Goal: Task Accomplishment & Management: Manage account settings

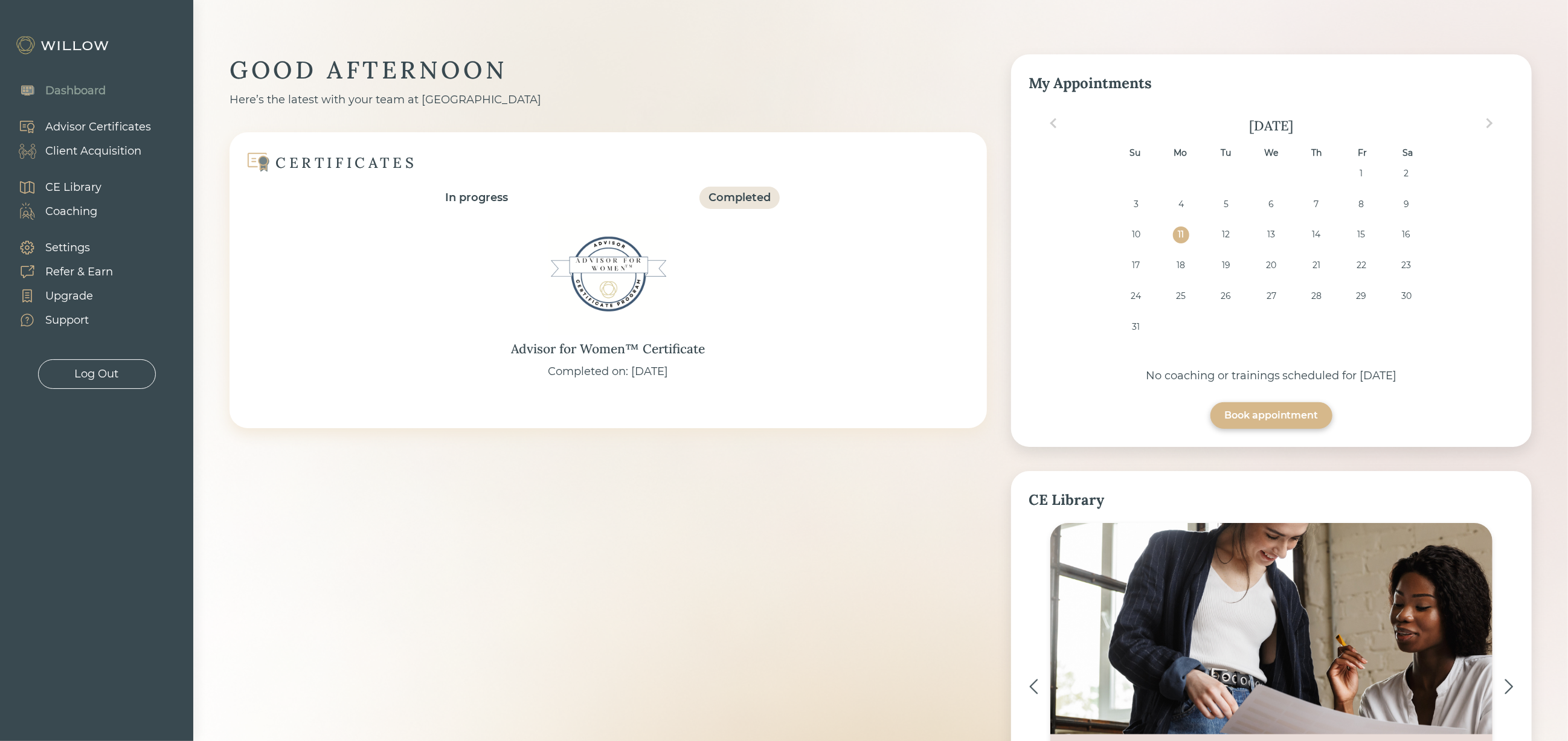
click at [75, 150] on div "Client Acquisition" at bounding box center [93, 151] width 96 height 16
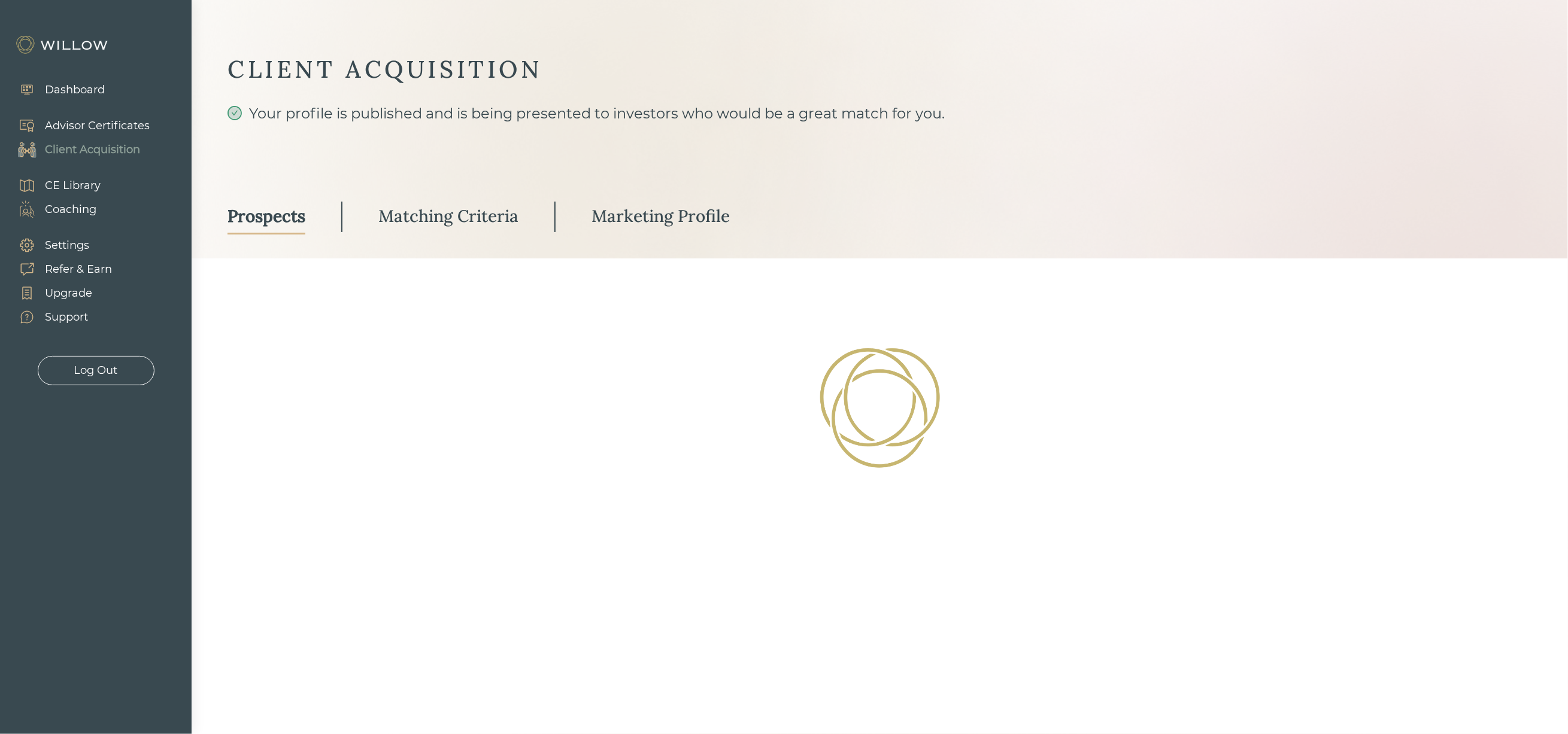
select select "3"
select select "2"
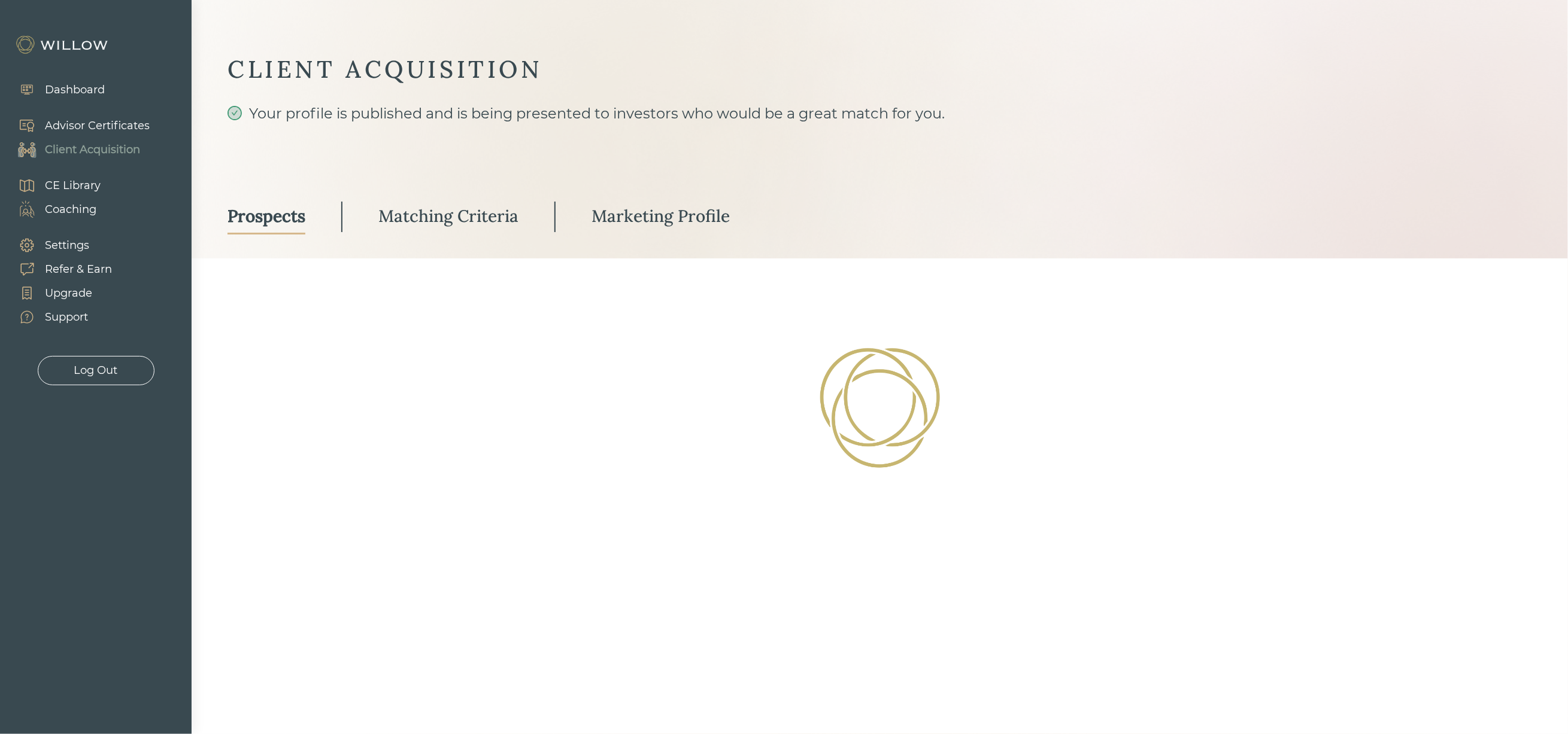
select select "10"
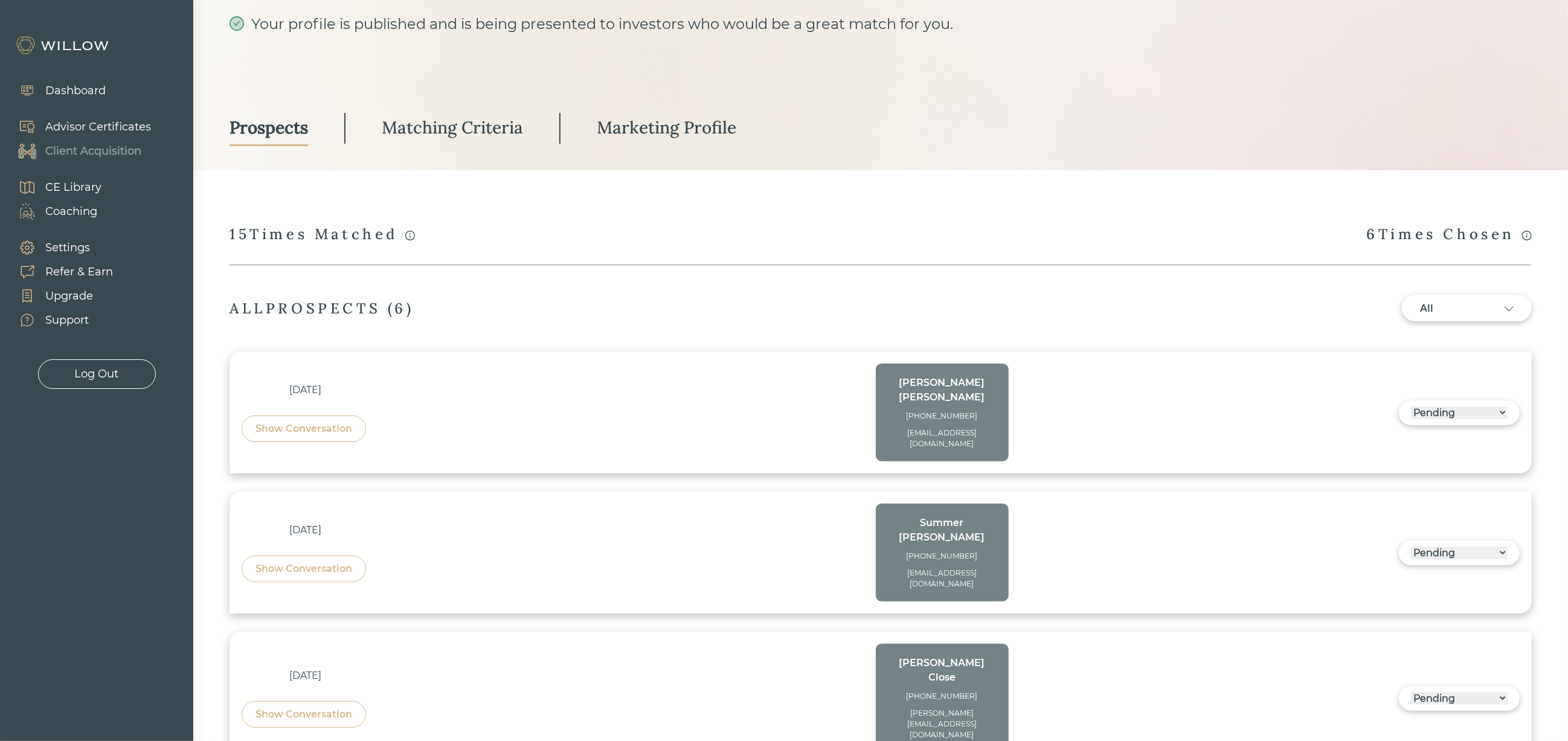
scroll to position [181, 0]
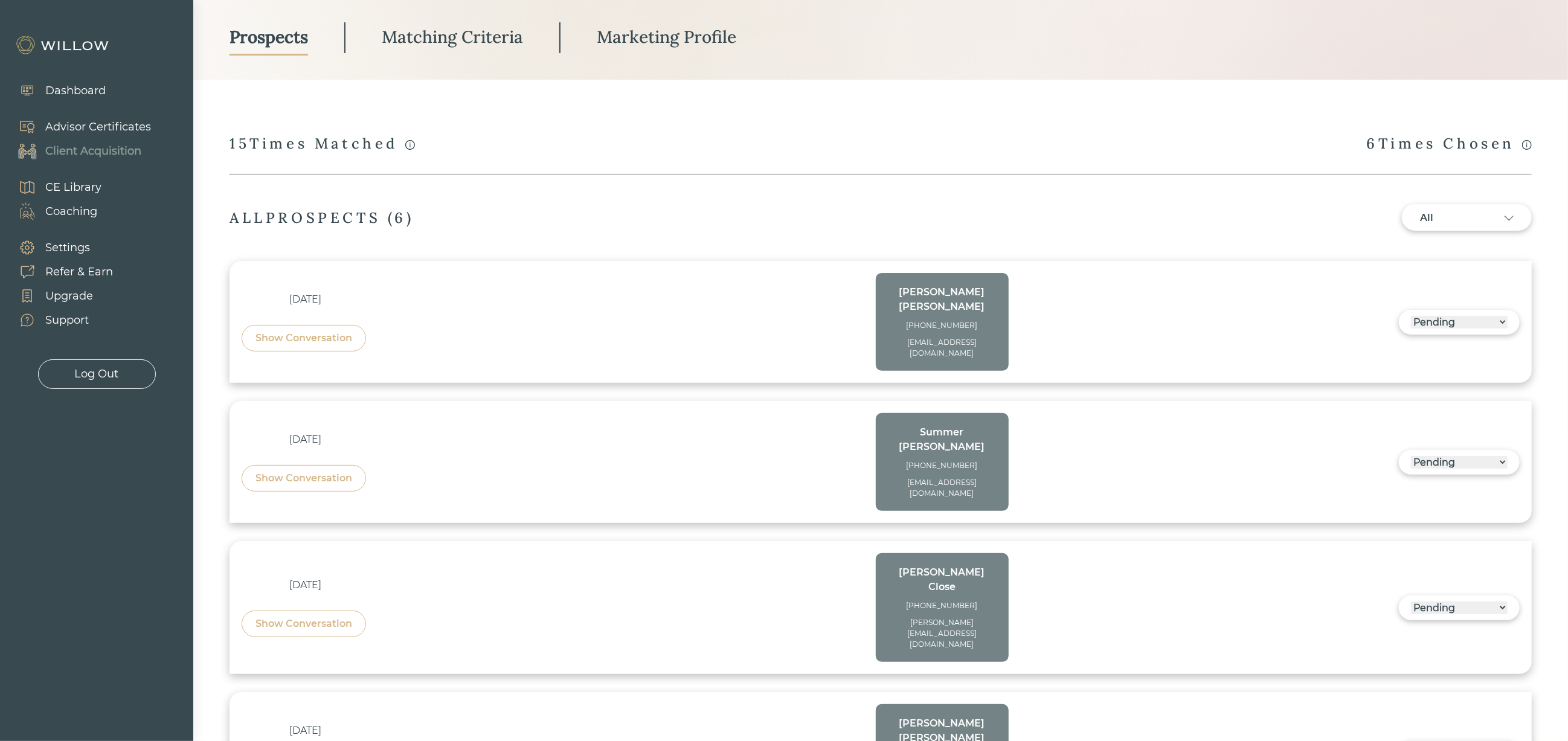
click at [306, 331] on div "Show Conversation" at bounding box center [304, 338] width 96 height 14
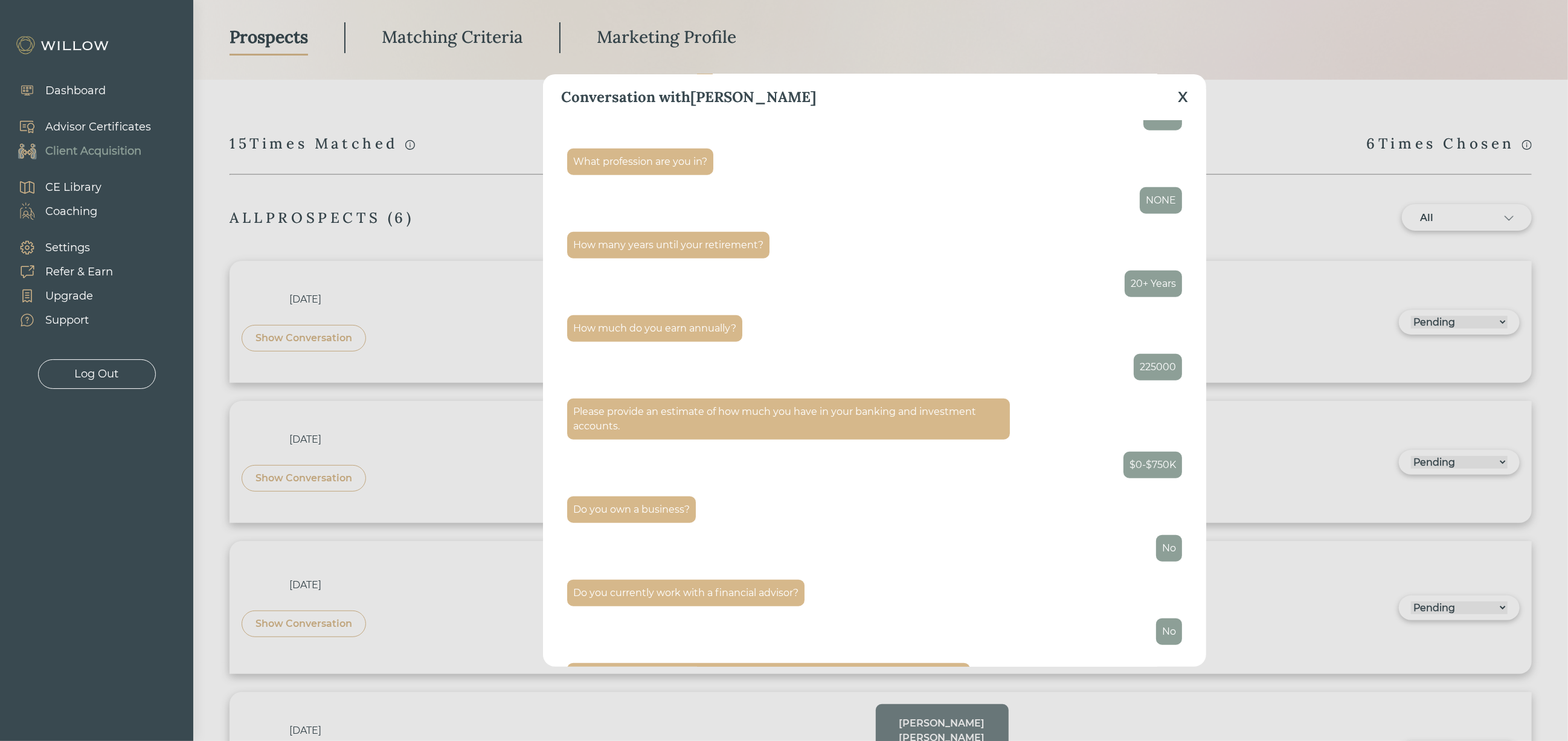
scroll to position [997, 0]
